Goal: Task Accomplishment & Management: Manage account settings

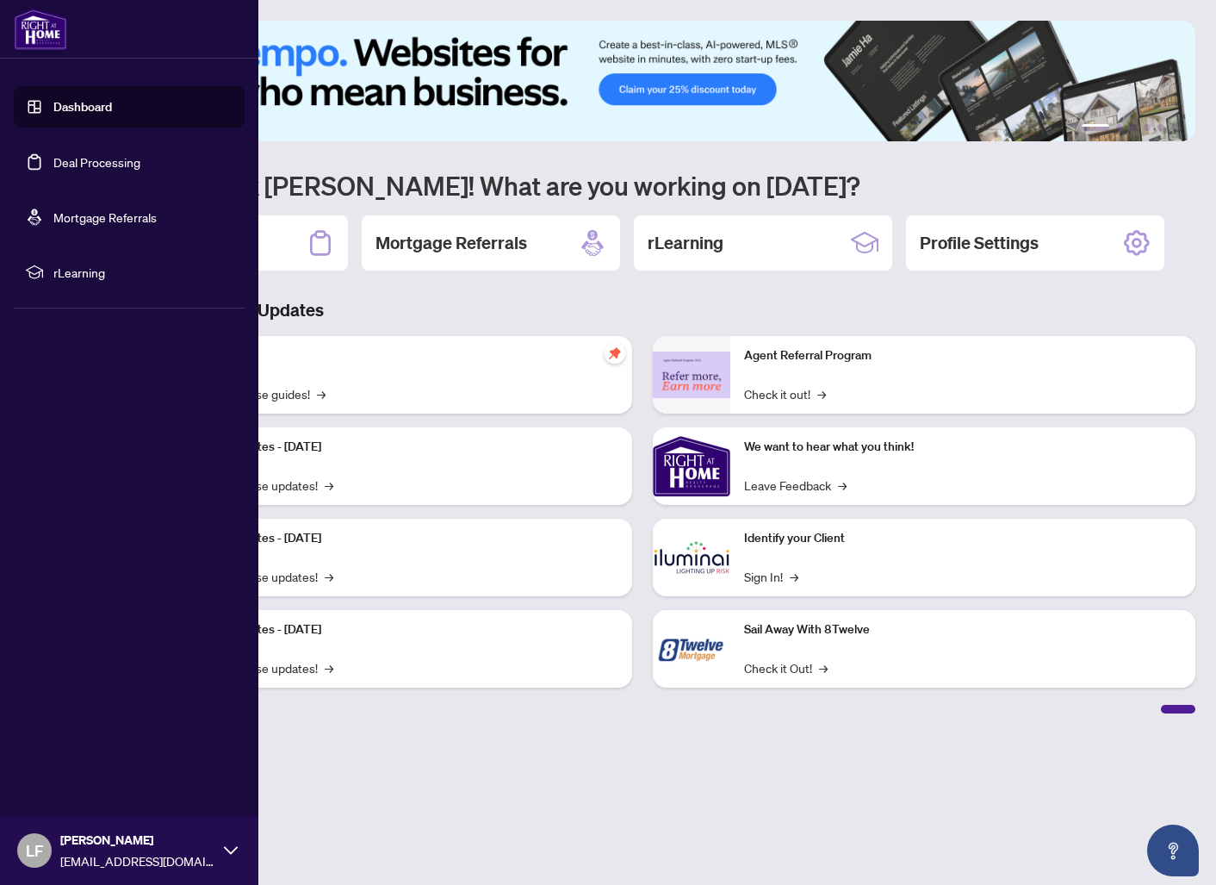
click at [53, 170] on link "Deal Processing" at bounding box center [96, 162] width 87 height 16
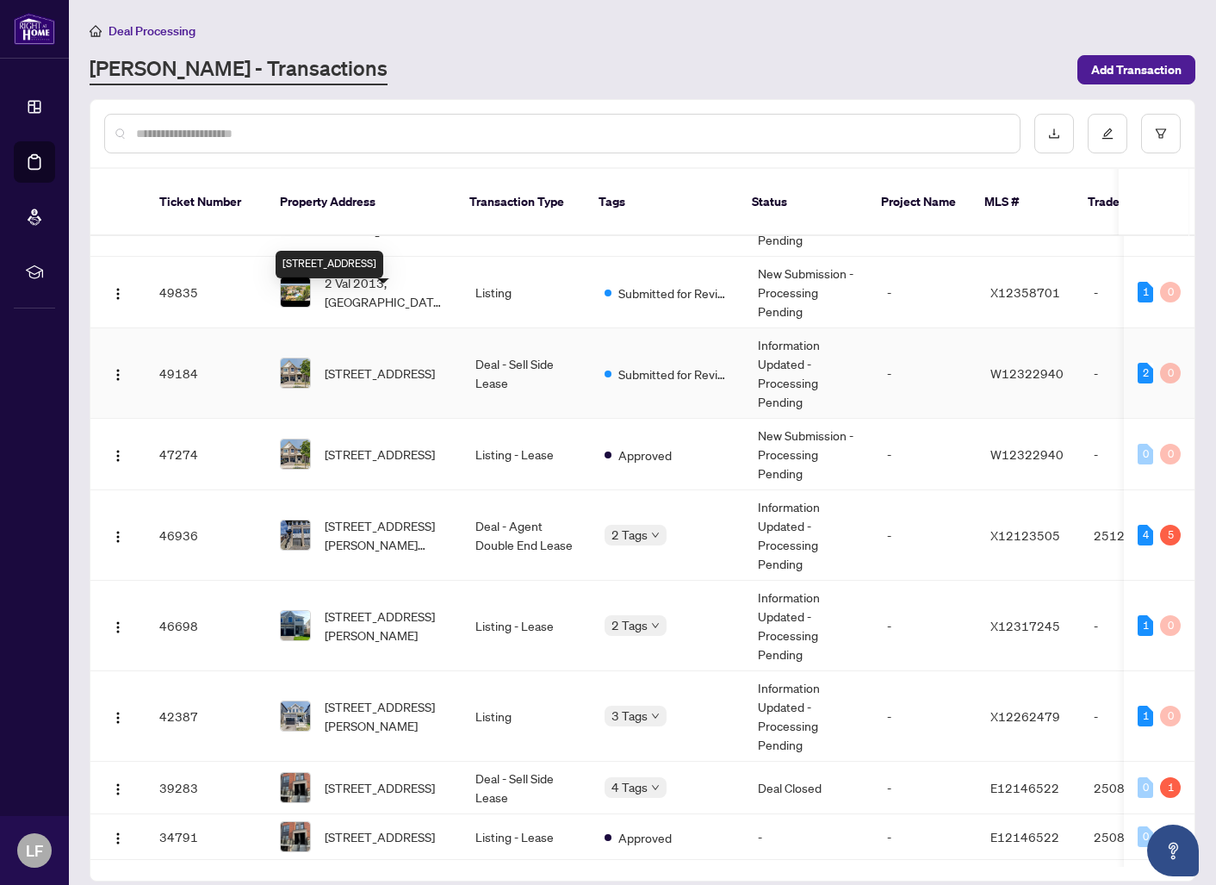
scroll to position [168, 0]
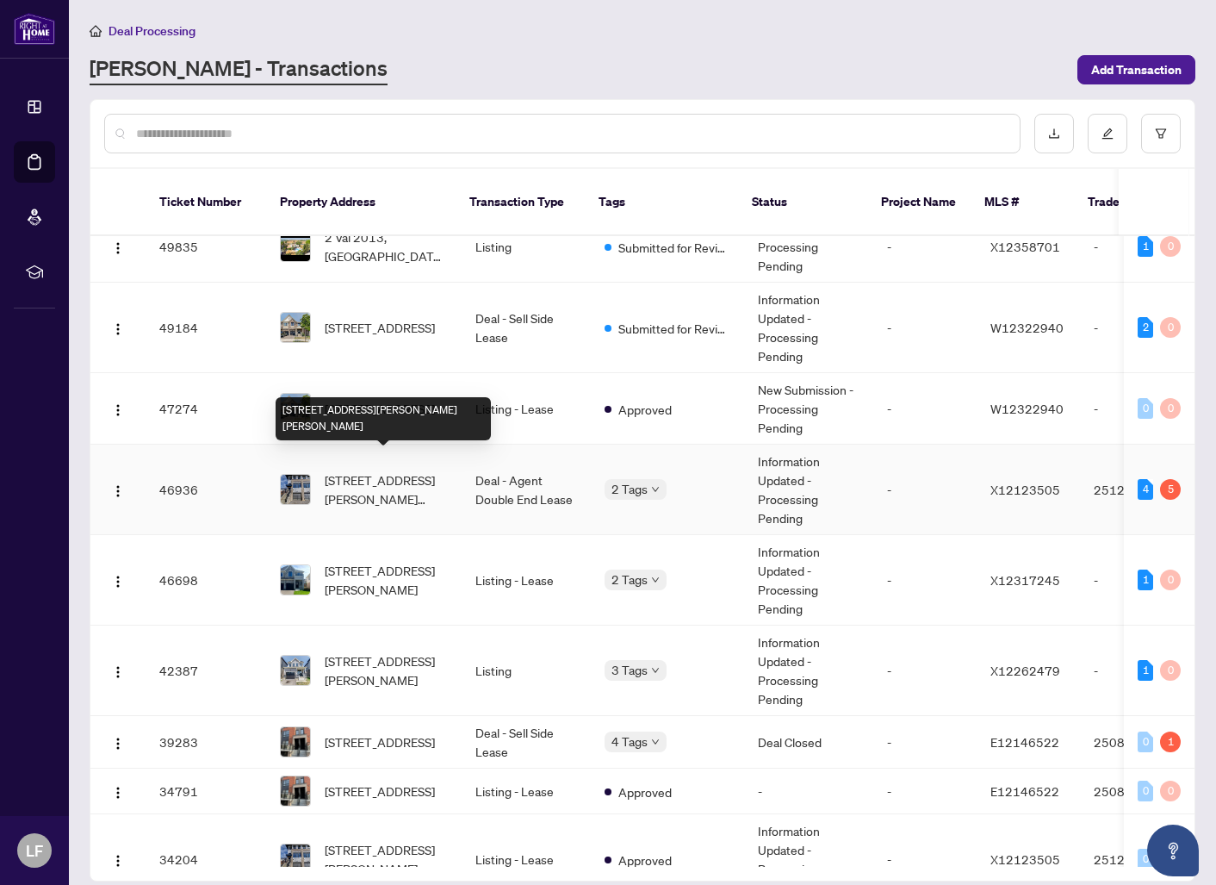
click at [425, 486] on span "[STREET_ADDRESS][PERSON_NAME][PERSON_NAME]" at bounding box center [386, 489] width 123 height 38
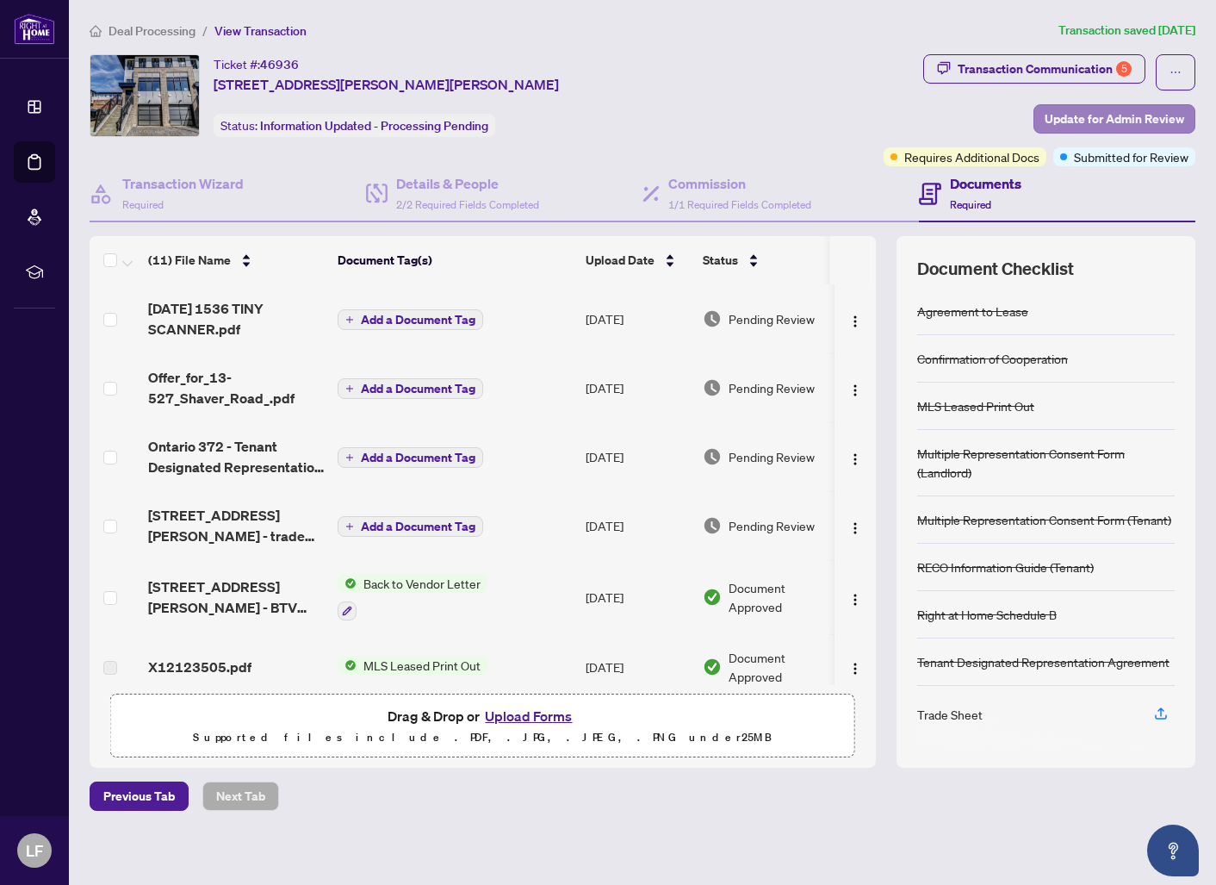
click at [1110, 119] on span "Update for Admin Review" at bounding box center [1115, 119] width 140 height 28
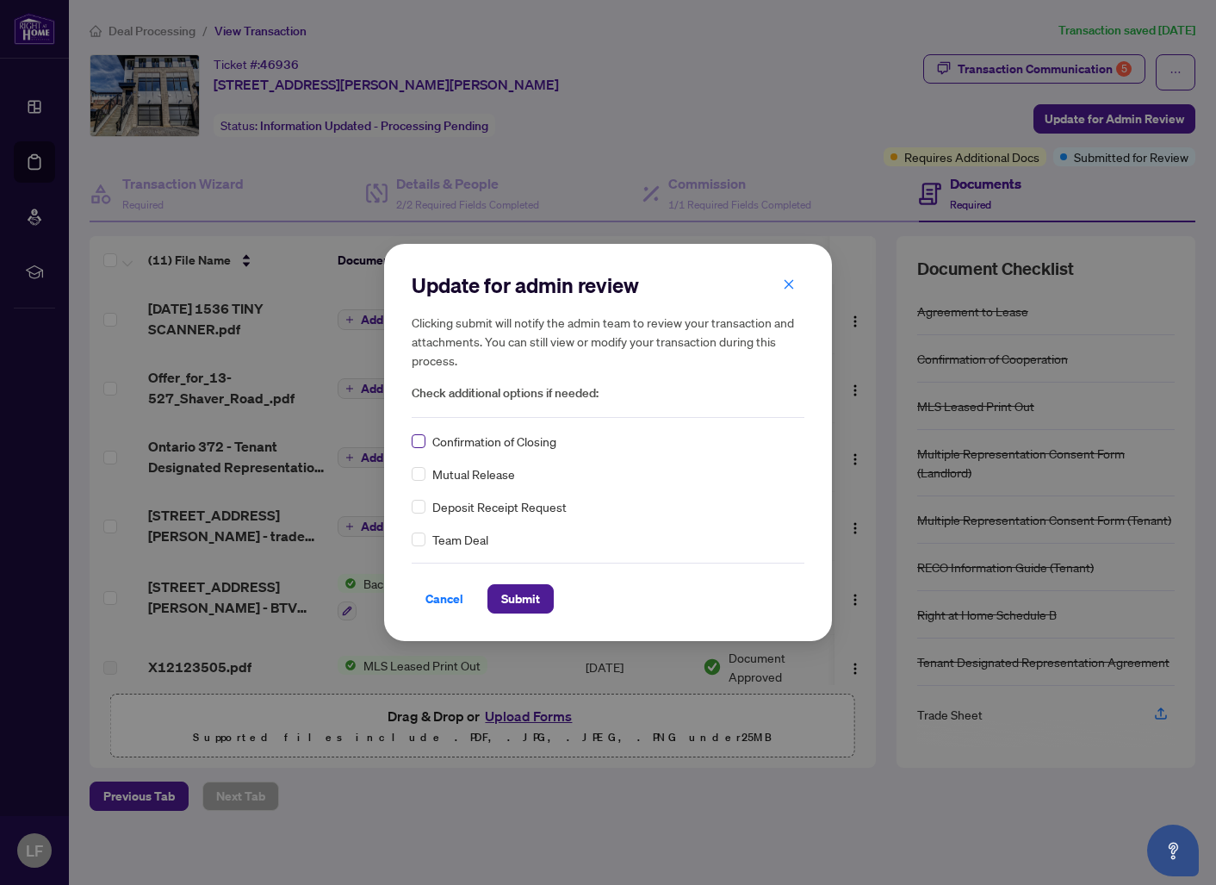
click at [424, 441] on span at bounding box center [419, 441] width 14 height 14
click at [504, 602] on span "Submit" at bounding box center [520, 599] width 39 height 28
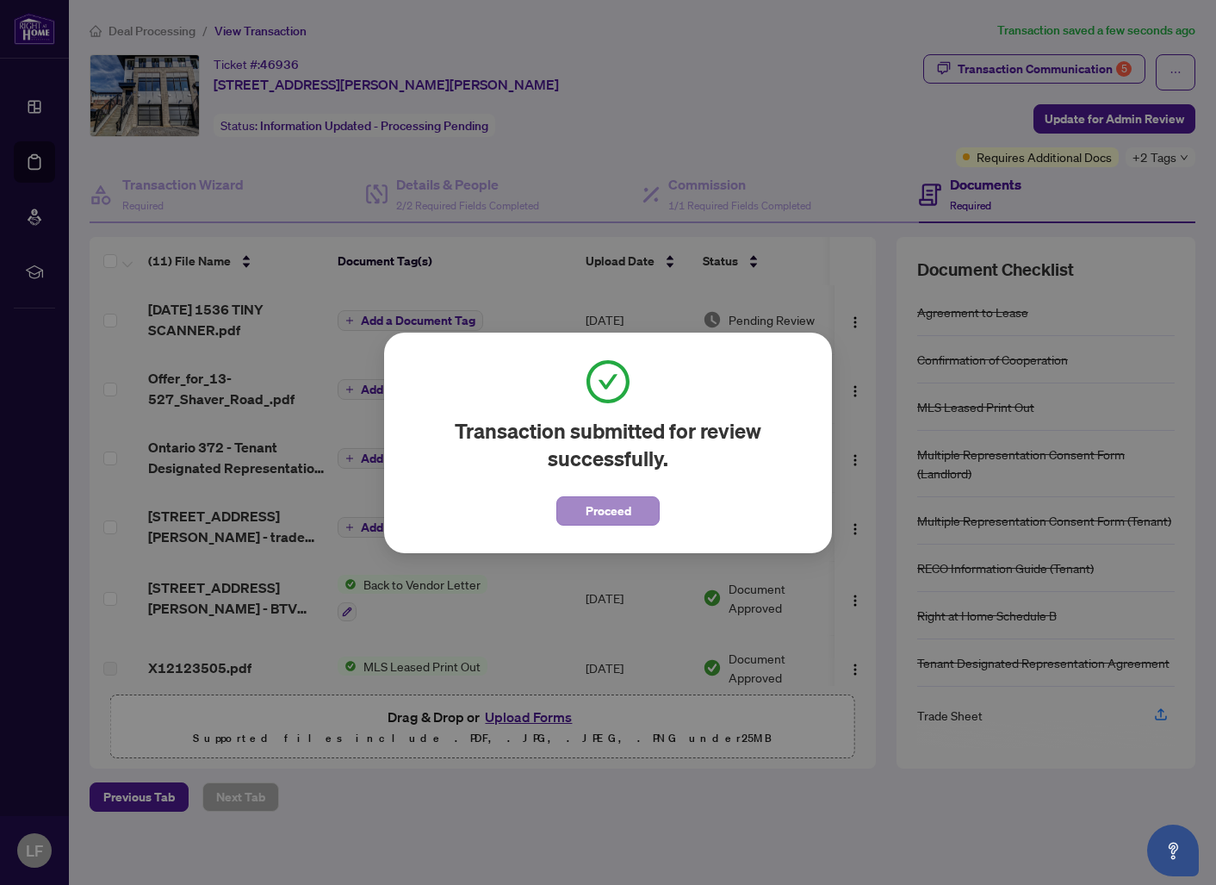
click at [625, 517] on span "Proceed" at bounding box center [609, 511] width 46 height 28
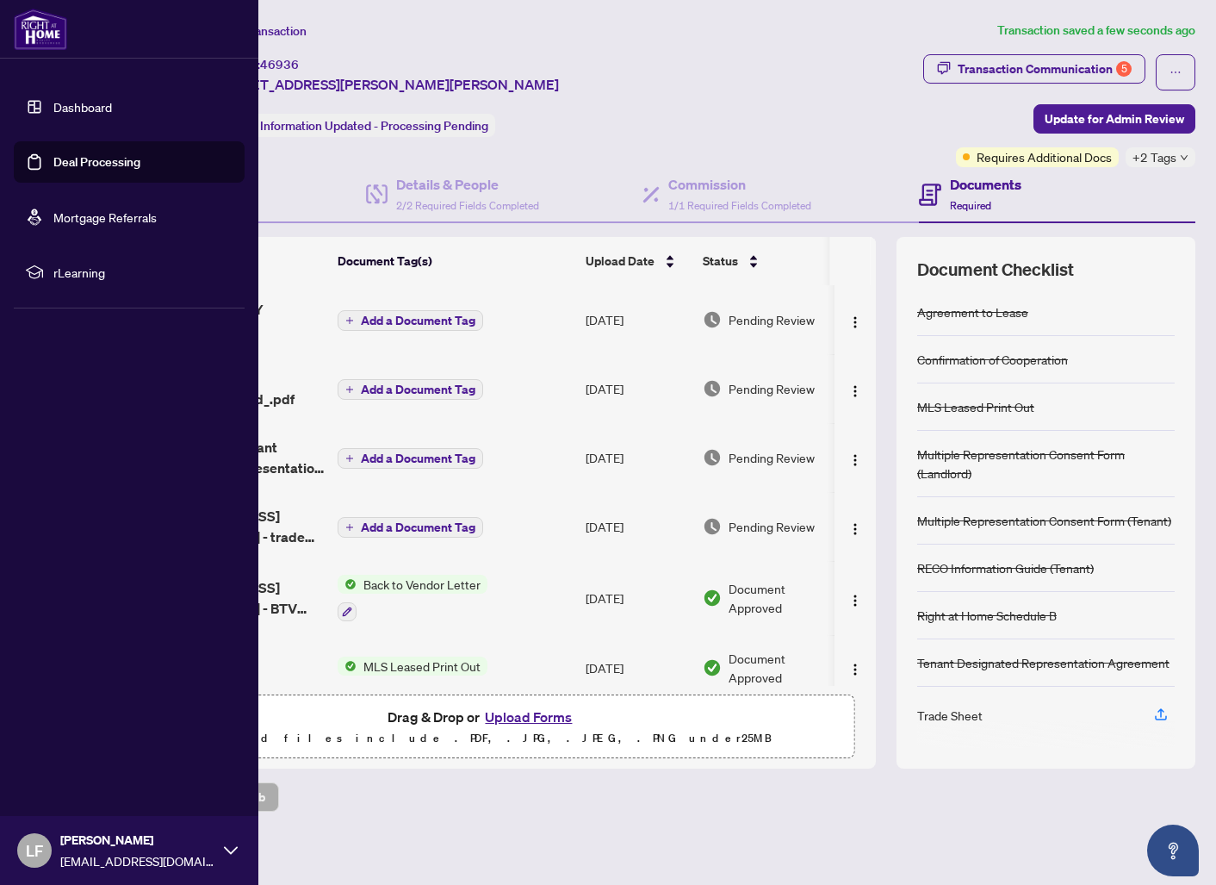
click at [61, 161] on link "Deal Processing" at bounding box center [96, 162] width 87 height 16
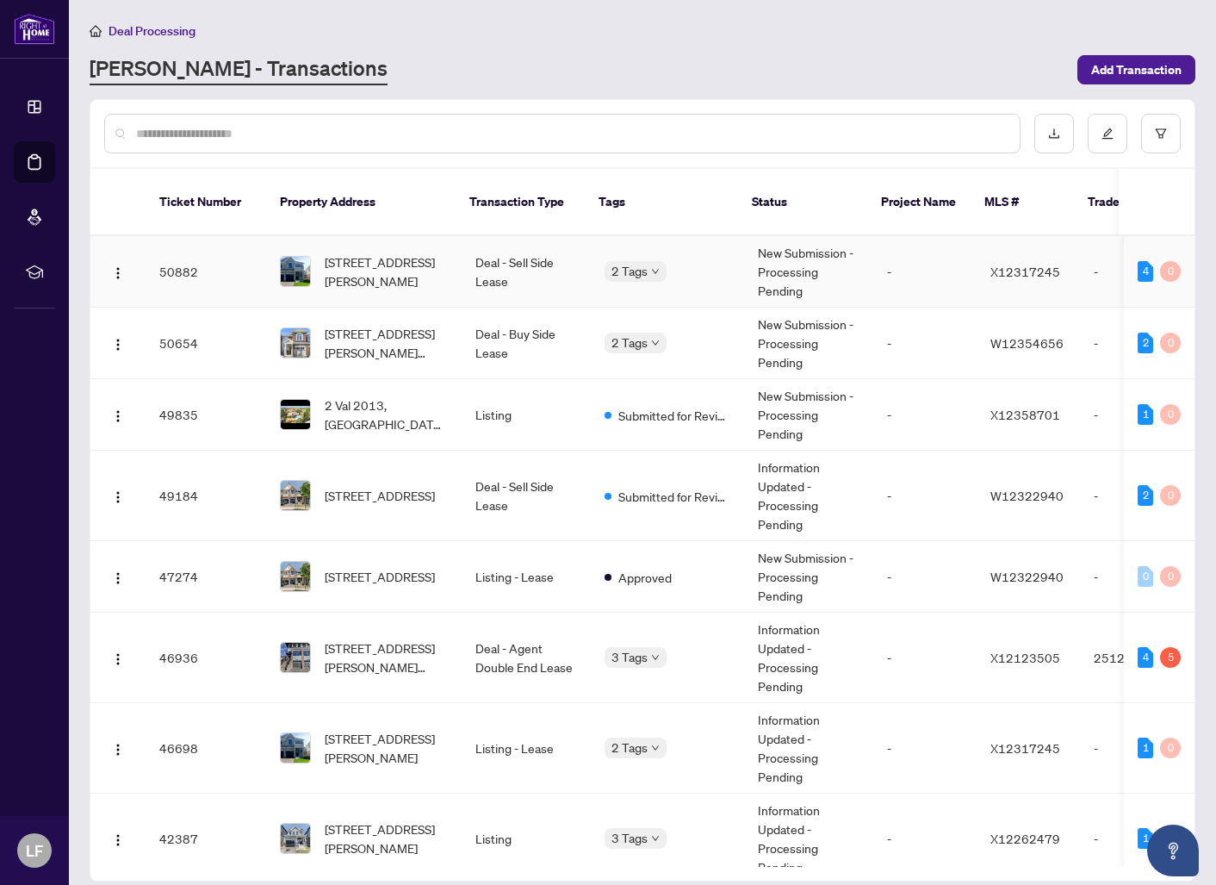
click at [382, 255] on span "[STREET_ADDRESS][PERSON_NAME]" at bounding box center [386, 271] width 123 height 38
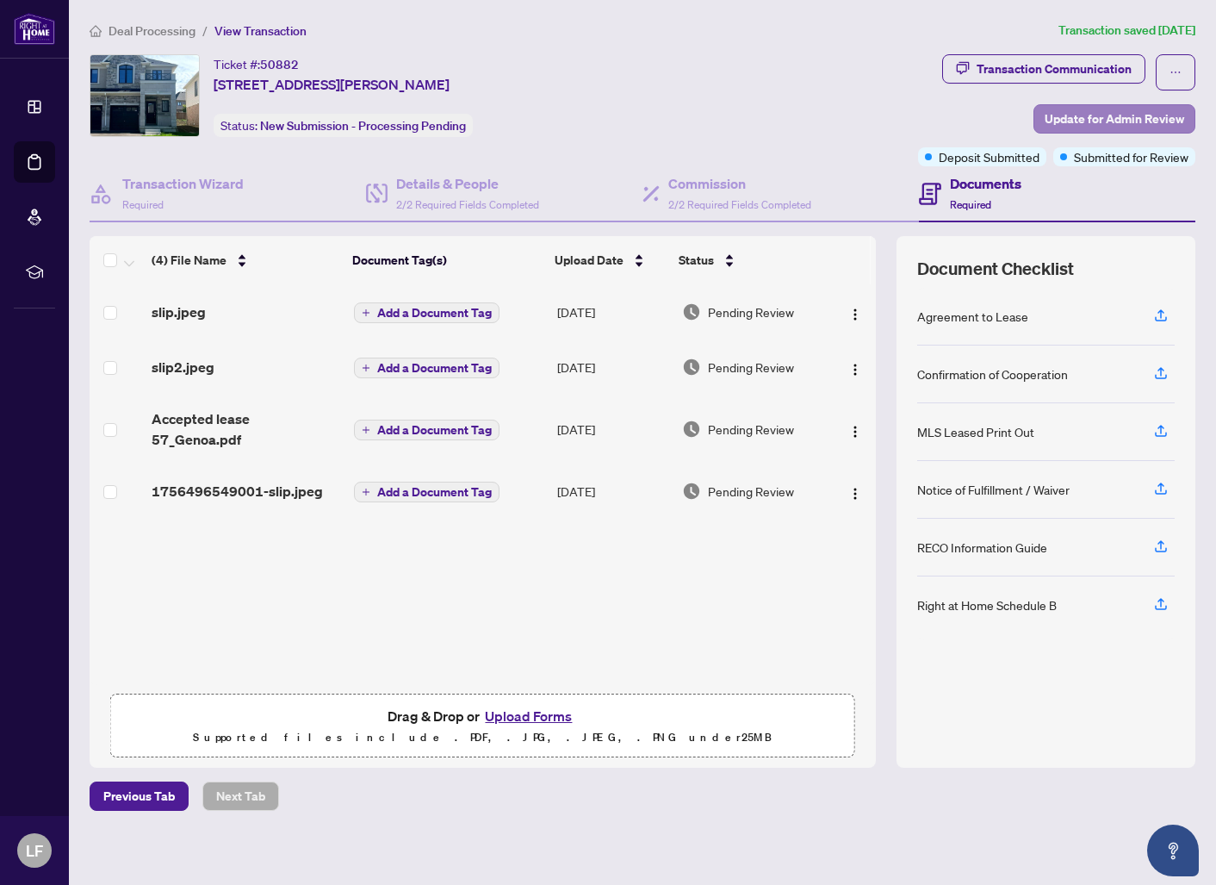
click at [1087, 120] on span "Update for Admin Review" at bounding box center [1115, 119] width 140 height 28
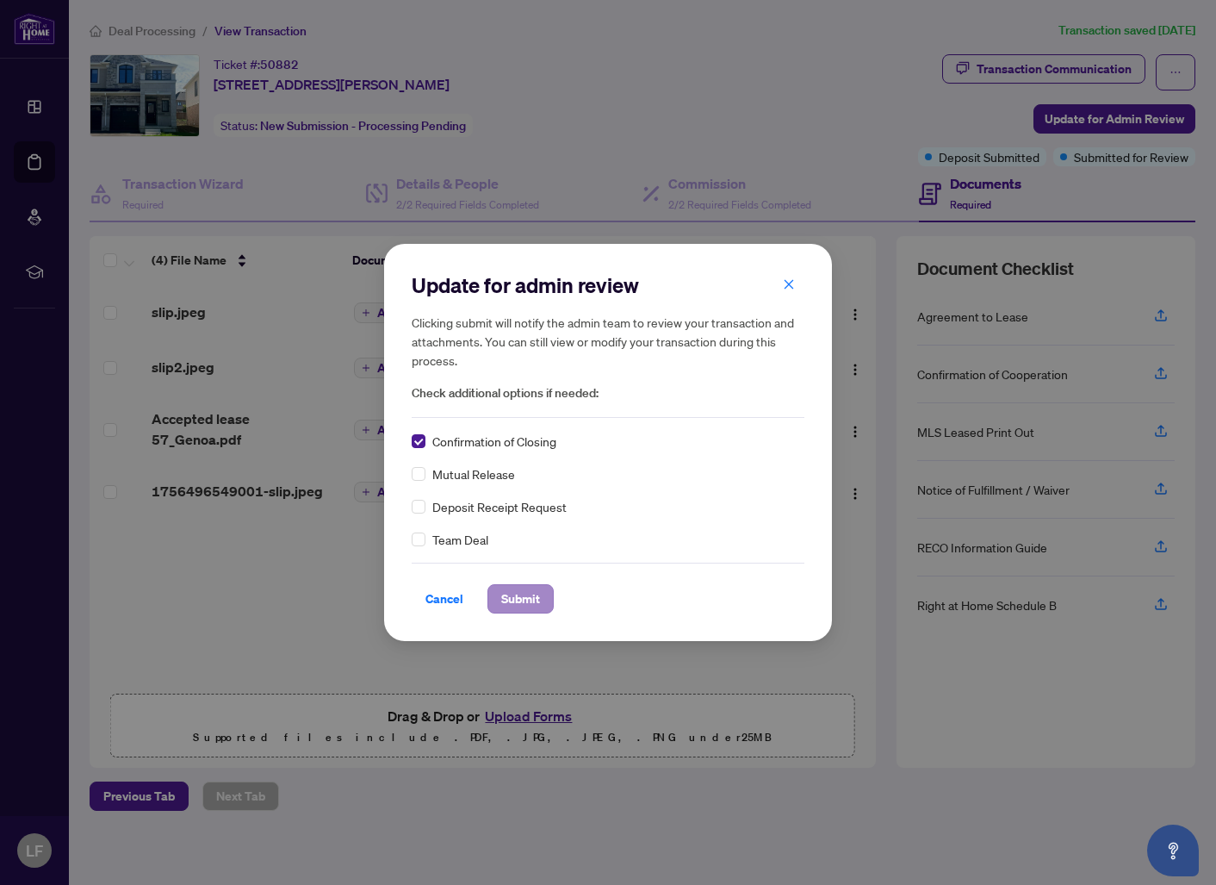
click at [515, 601] on span "Submit" at bounding box center [520, 599] width 39 height 28
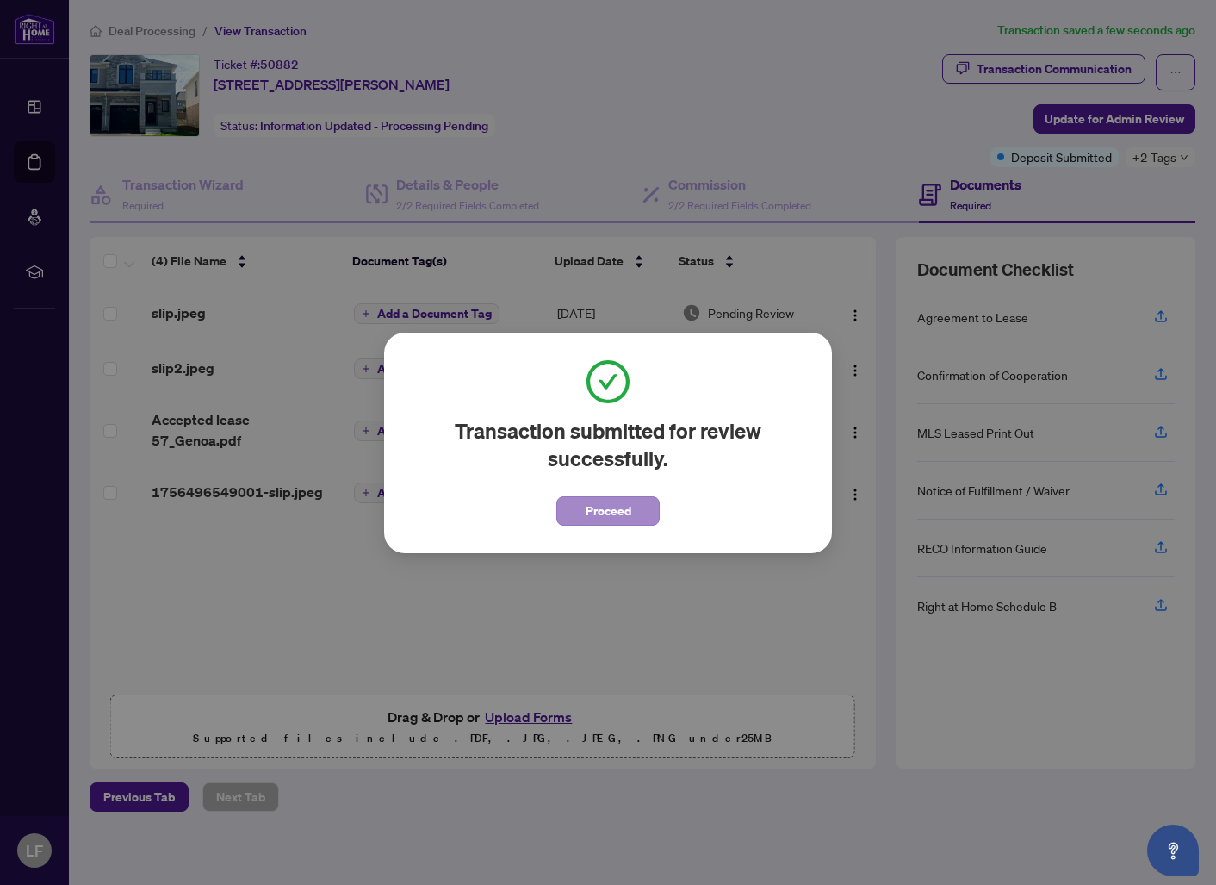
click at [590, 516] on span "Proceed" at bounding box center [609, 511] width 46 height 28
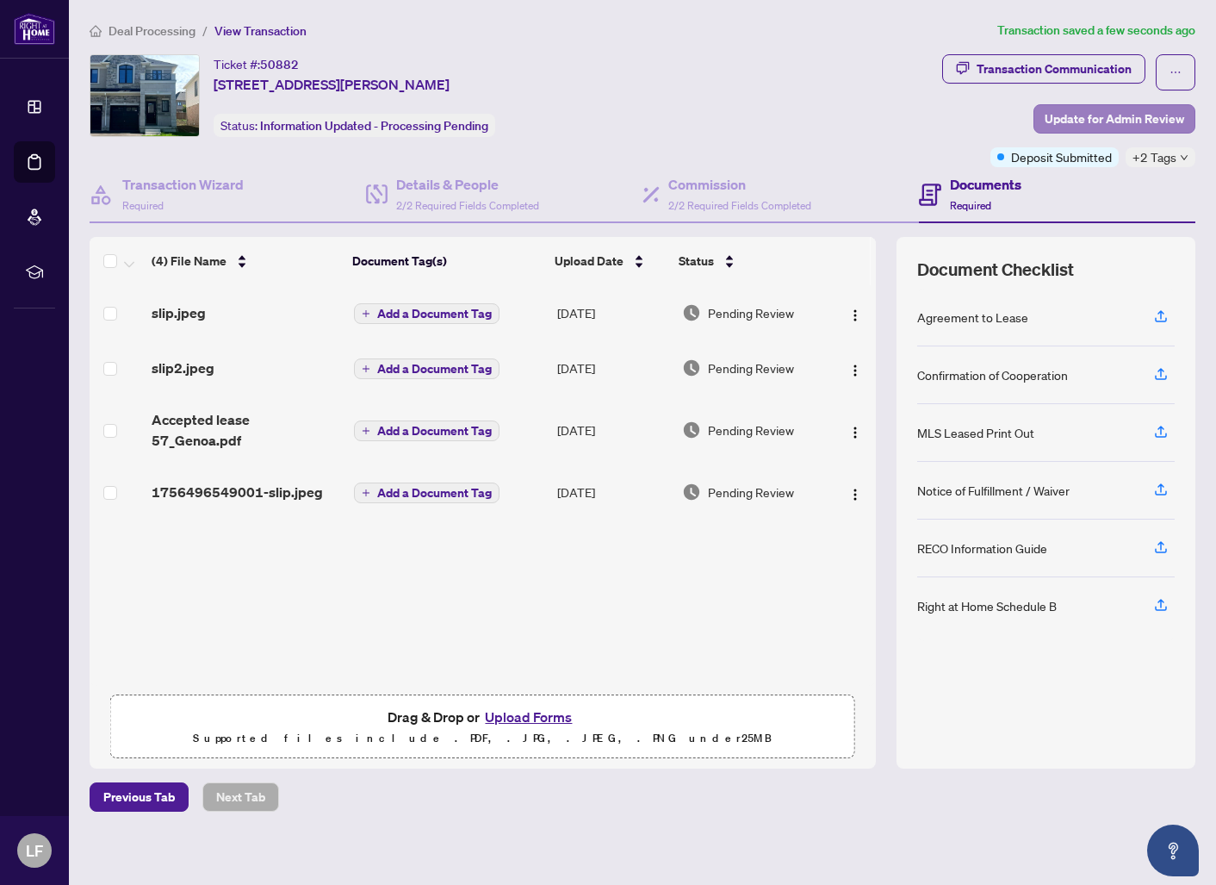
click at [1094, 121] on span "Update for Admin Review" at bounding box center [1115, 119] width 140 height 28
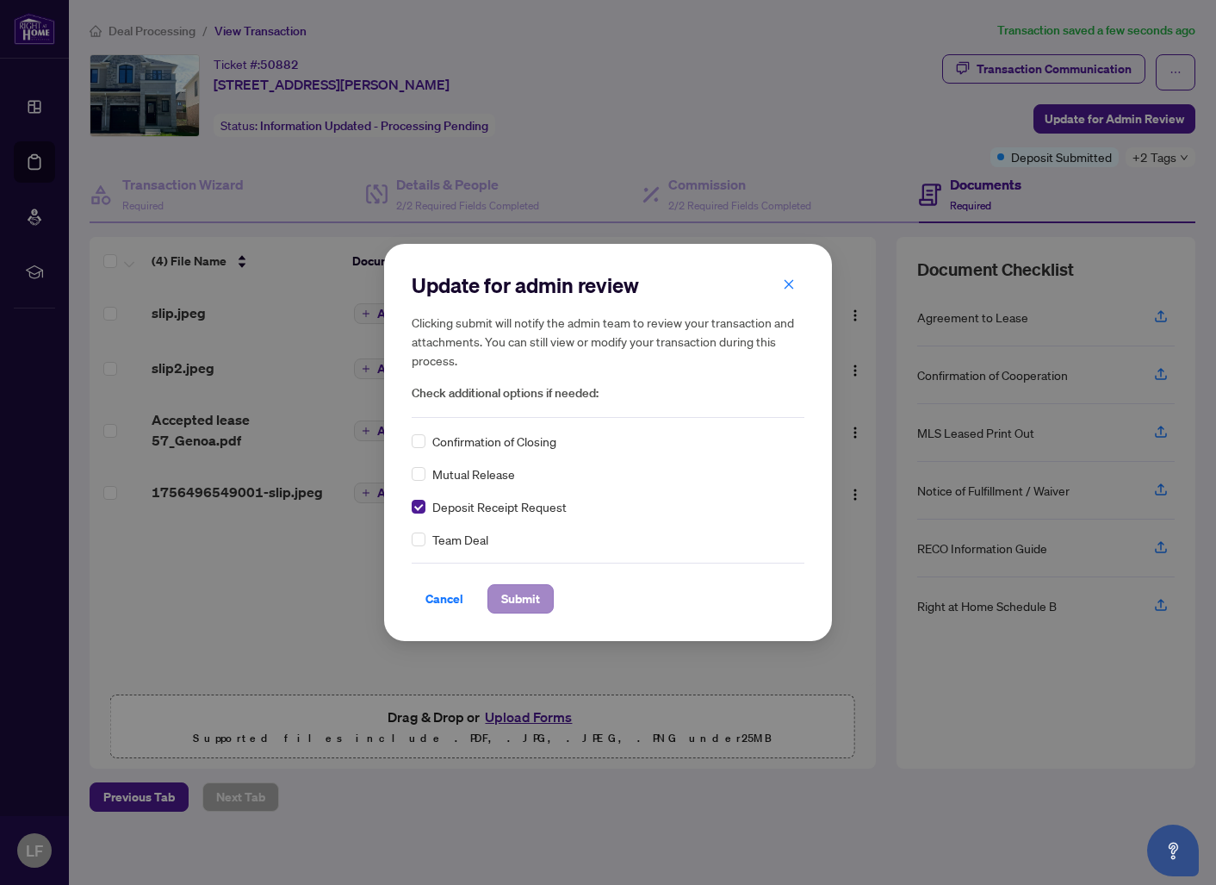
click at [545, 607] on button "Submit" at bounding box center [521, 598] width 66 height 29
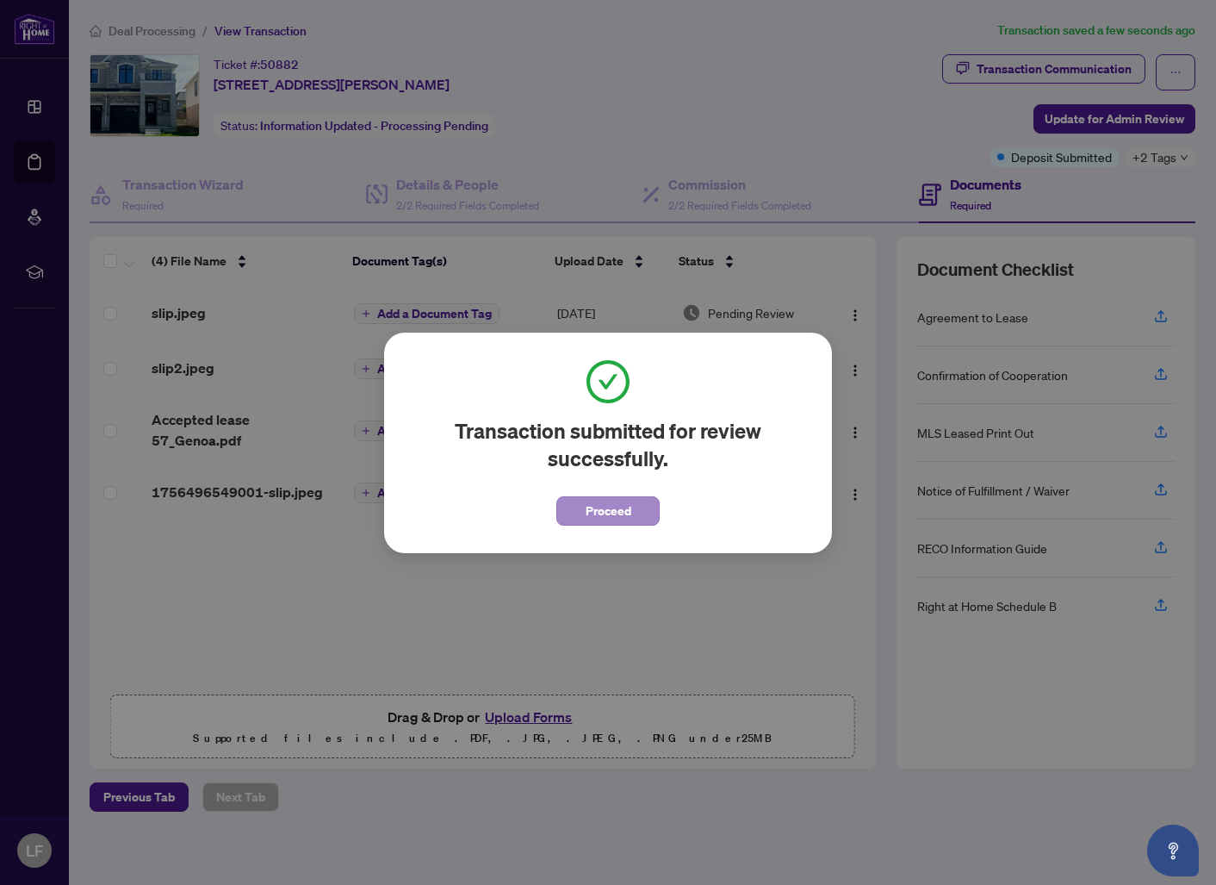
click at [614, 512] on span "Proceed" at bounding box center [609, 511] width 46 height 28
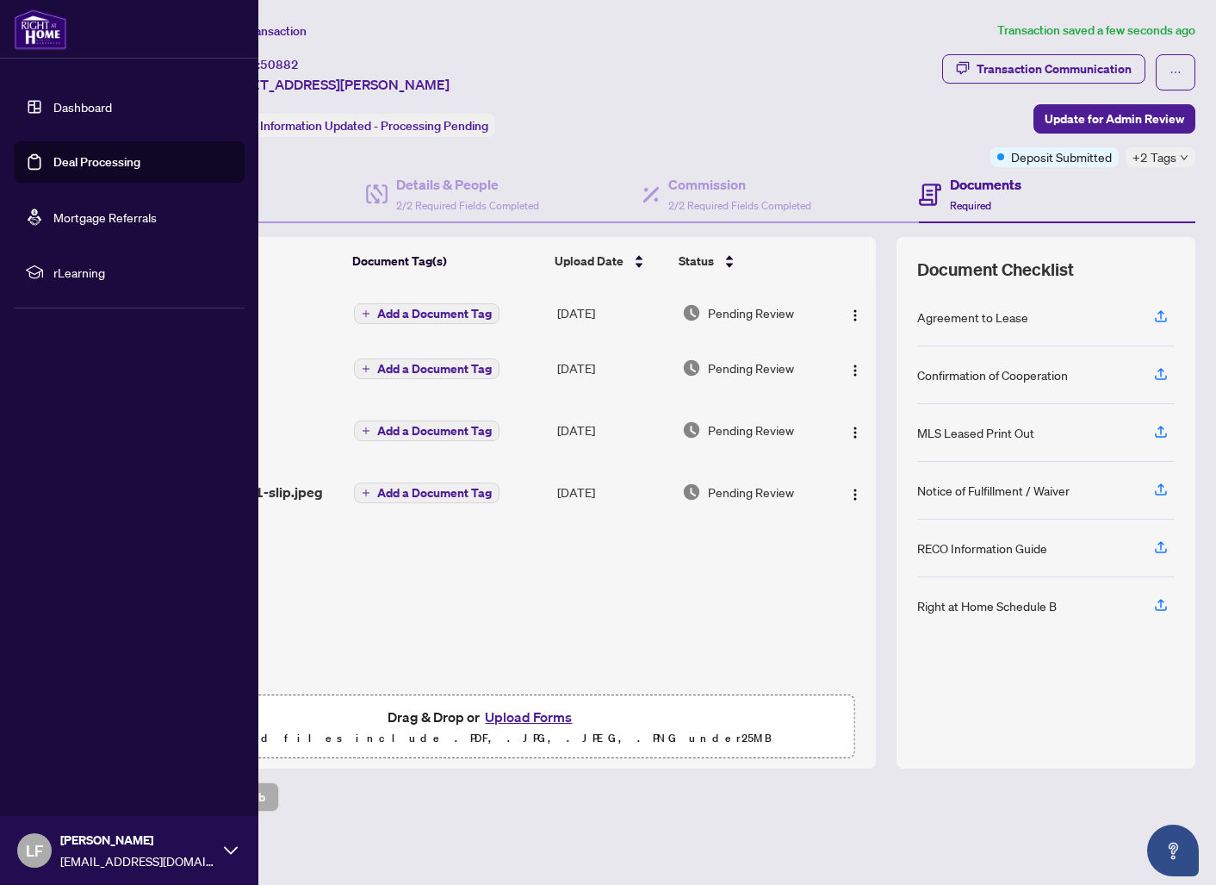
click at [59, 162] on link "Deal Processing" at bounding box center [96, 162] width 87 height 16
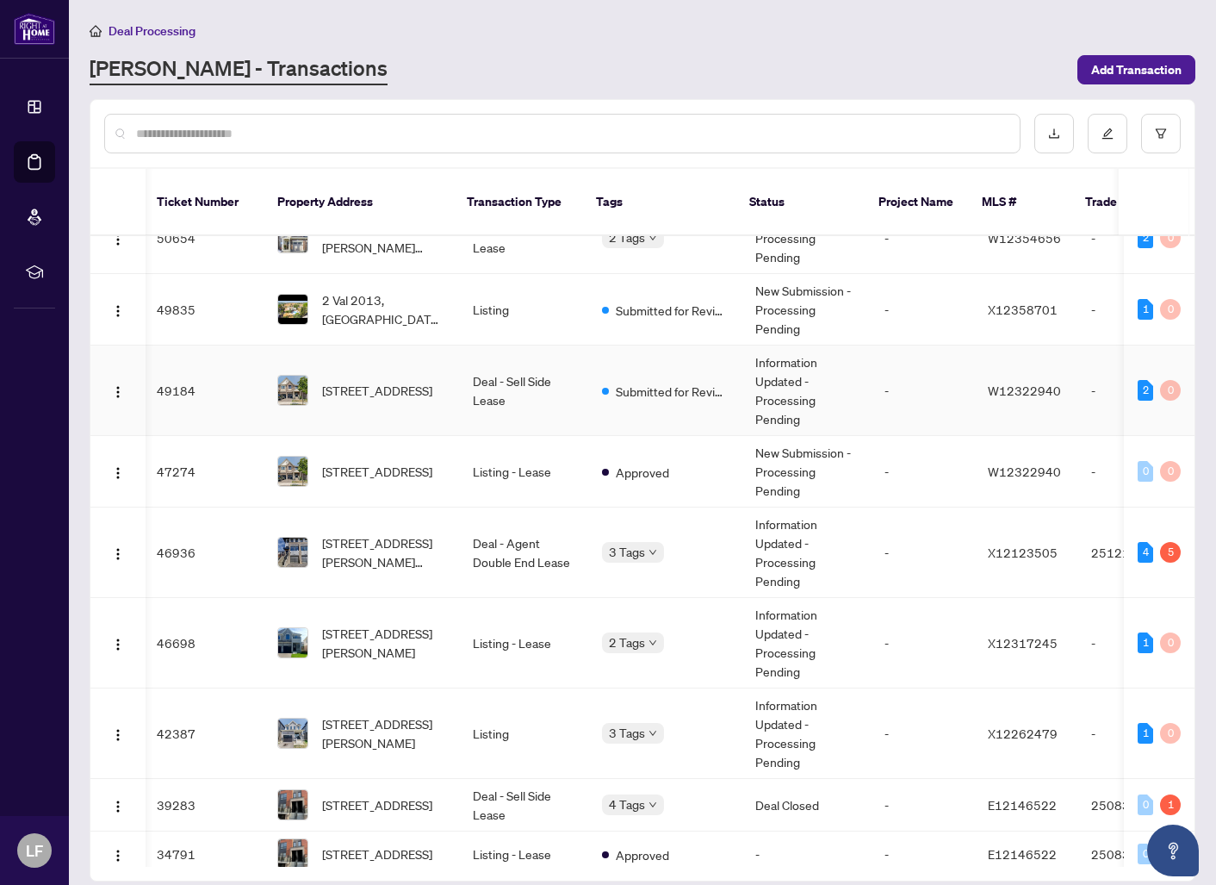
scroll to position [0, 4]
click at [494, 397] on td "Deal - Sell Side Lease" at bounding box center [521, 390] width 129 height 90
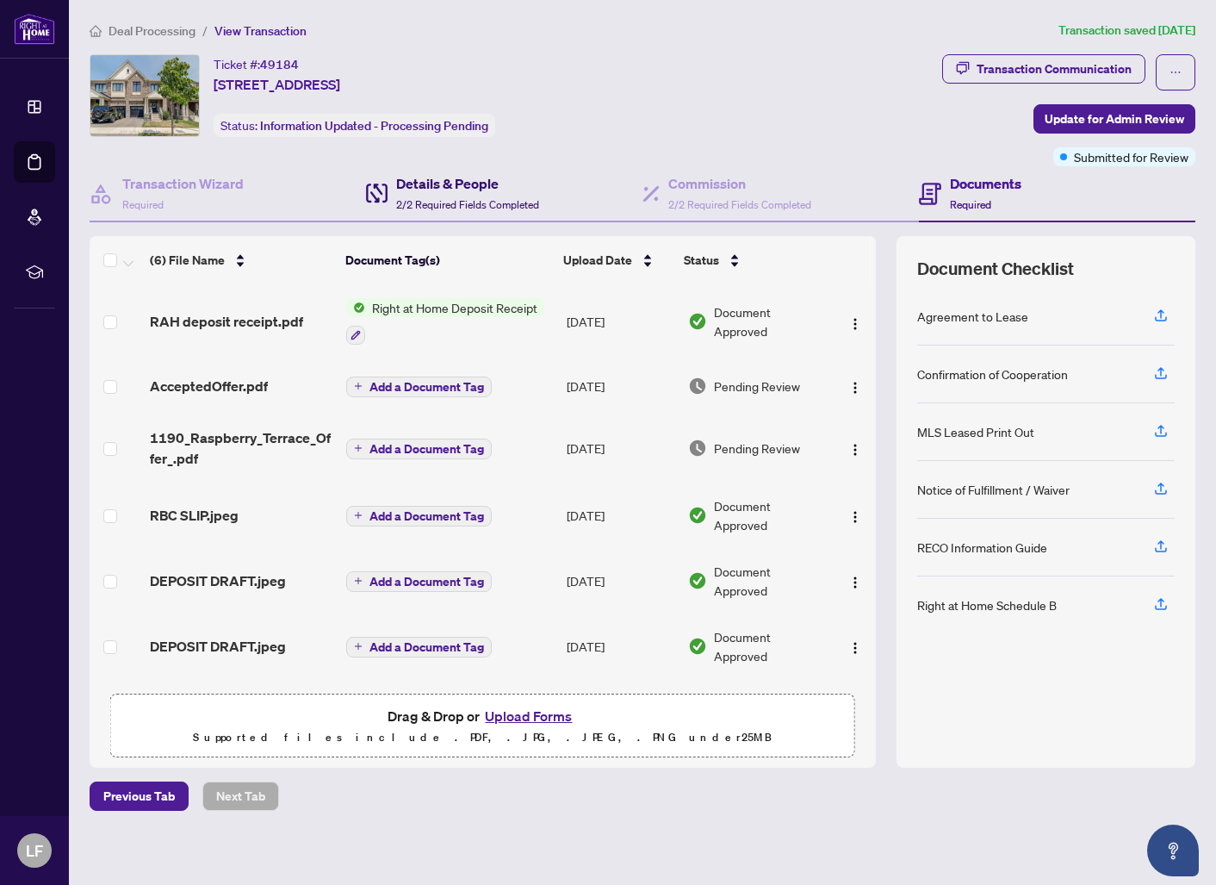
click at [442, 184] on h4 "Details & People" at bounding box center [467, 183] width 143 height 21
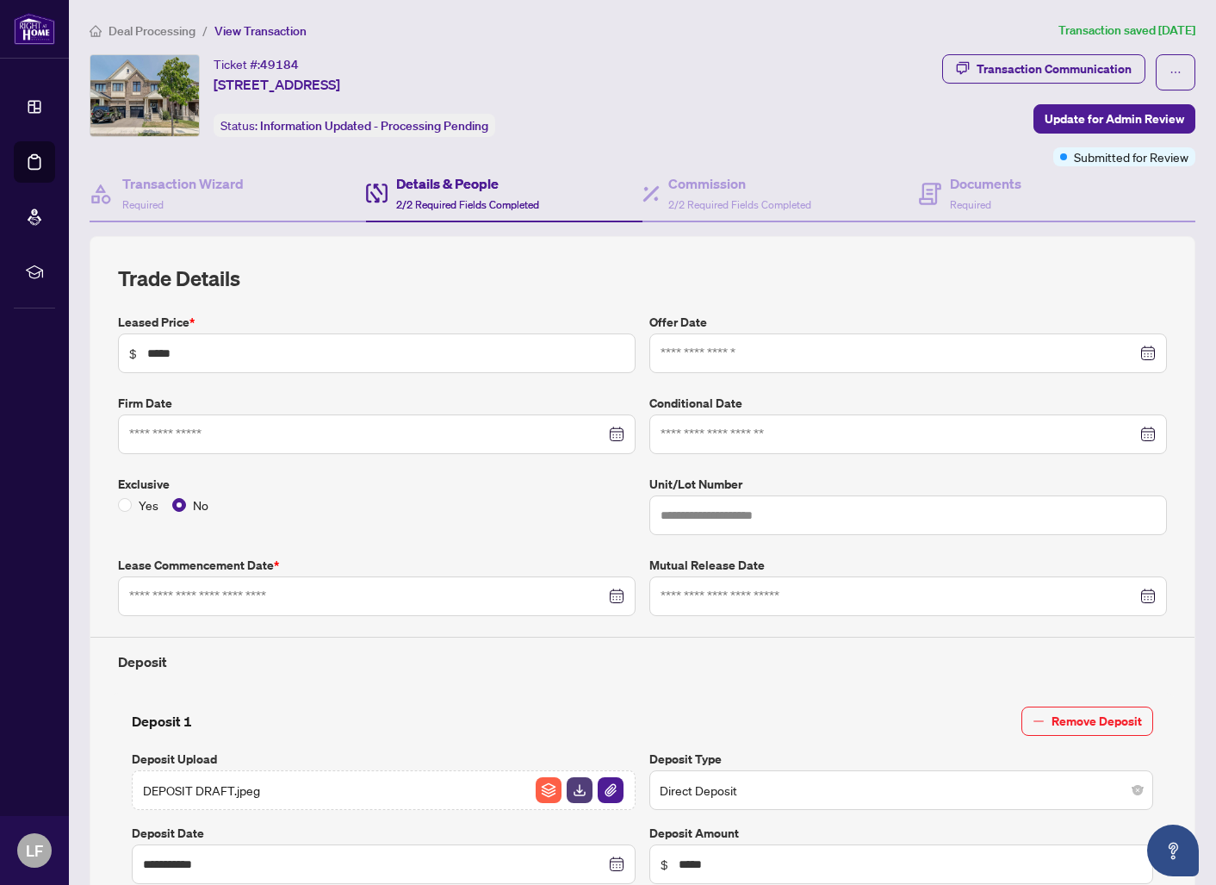
type input "**********"
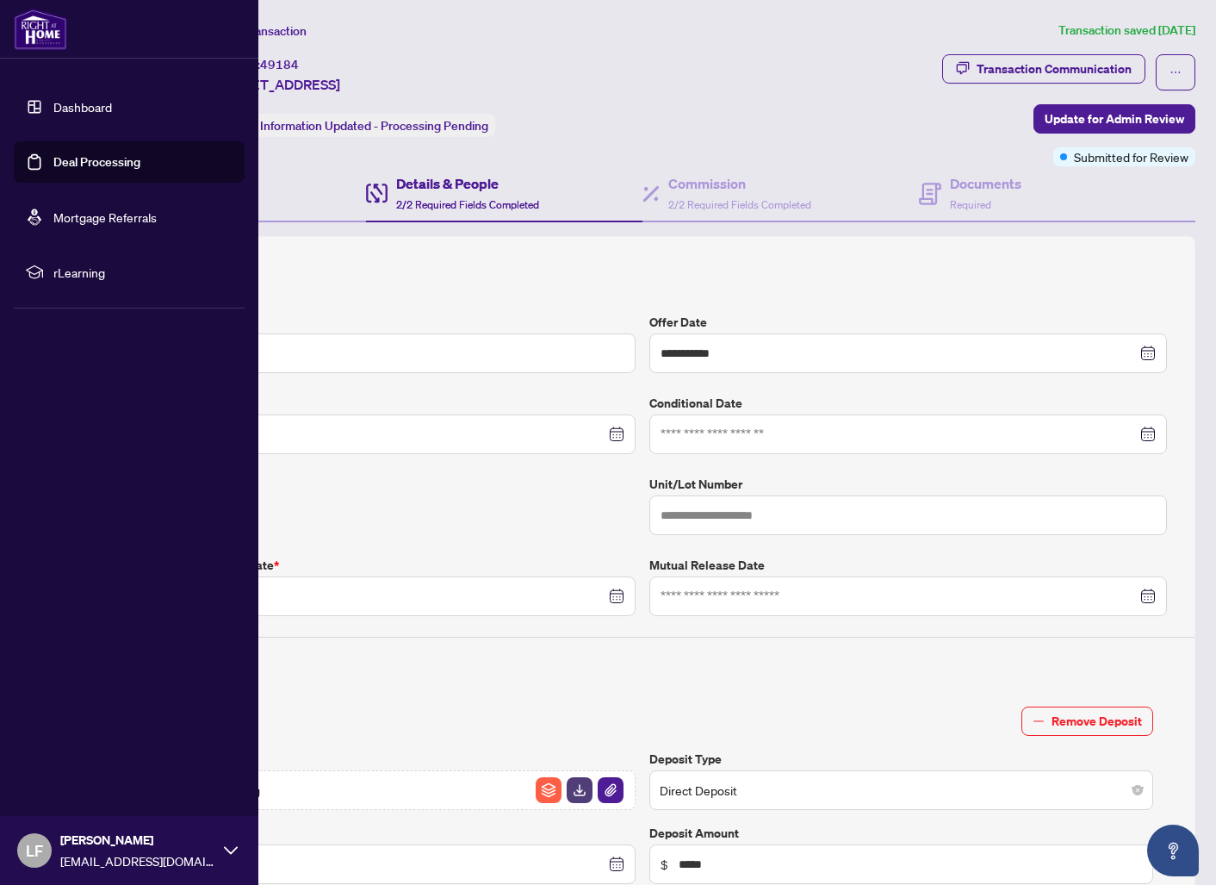
click at [100, 169] on link "Deal Processing" at bounding box center [96, 162] width 87 height 16
